Goal: Task Accomplishment & Management: Use online tool/utility

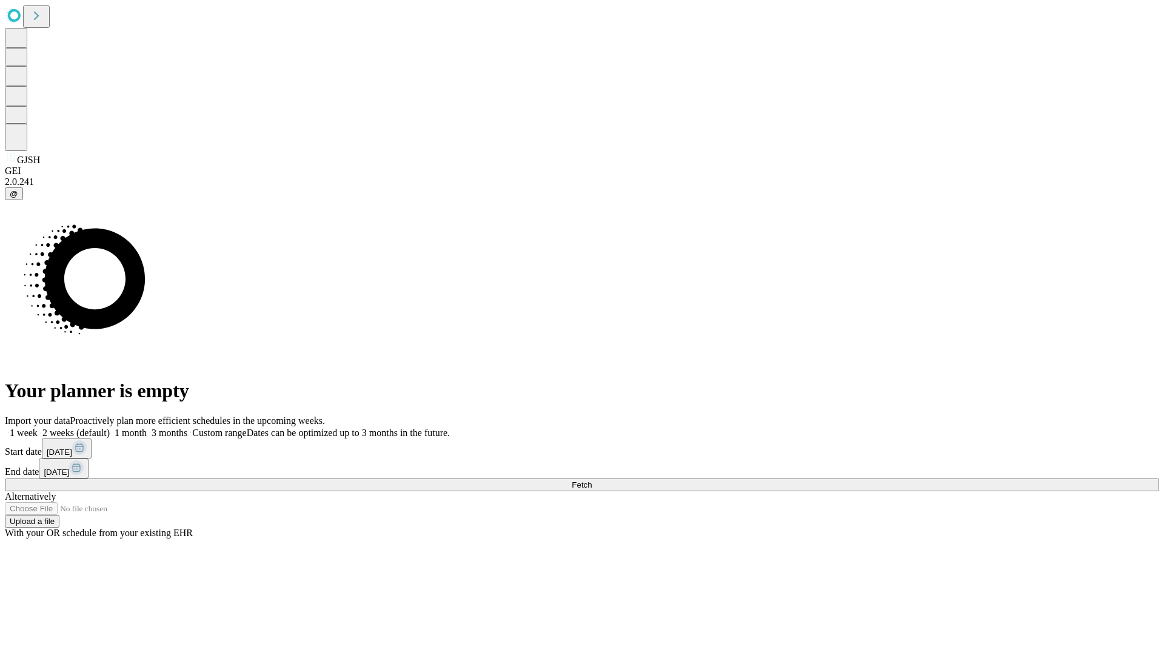
click at [592, 480] on span "Fetch" at bounding box center [582, 484] width 20 height 9
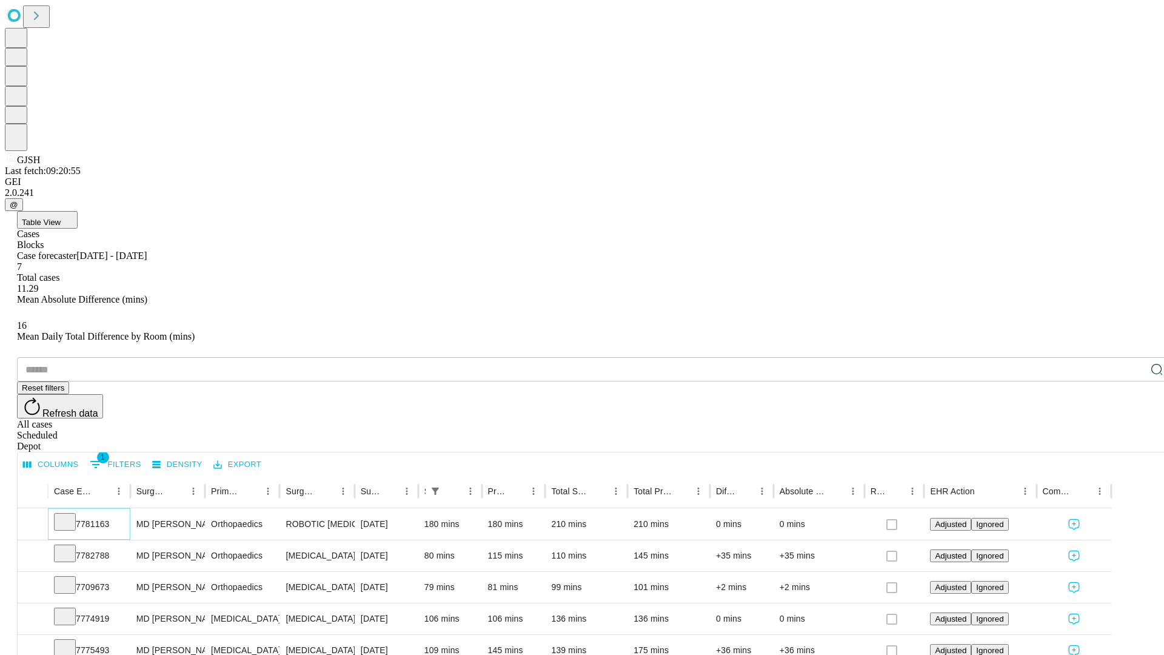
click at [71, 515] on icon at bounding box center [65, 521] width 12 height 12
